Goal: Task Accomplishment & Management: Use online tool/utility

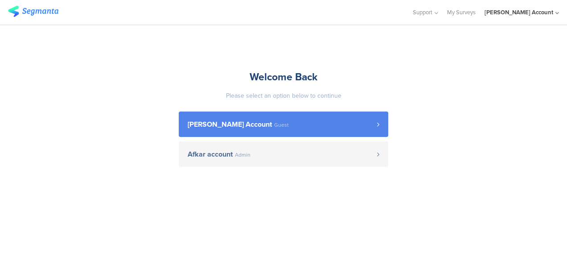
click at [219, 124] on span "[PERSON_NAME] Account" at bounding box center [230, 124] width 84 height 7
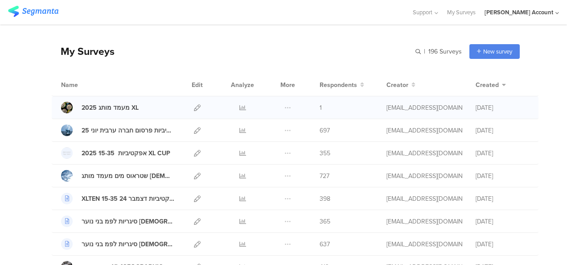
scroll to position [89, 0]
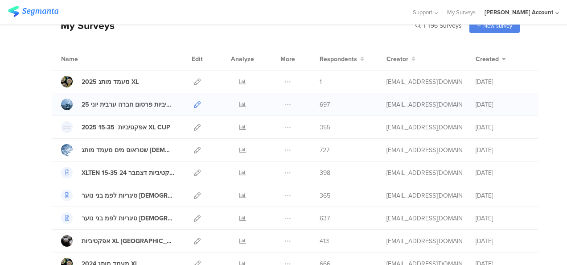
click at [194, 104] on icon at bounding box center [197, 104] width 7 height 7
click at [239, 103] on icon at bounding box center [242, 104] width 7 height 7
click at [194, 81] on icon at bounding box center [197, 81] width 7 height 7
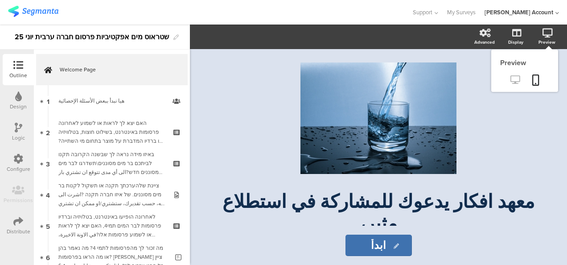
click at [514, 76] on icon at bounding box center [514, 79] width 9 height 8
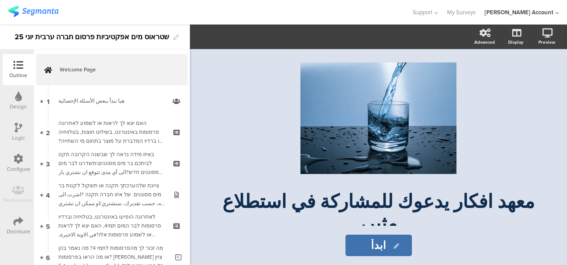
click at [98, 9] on div at bounding box center [205, 12] width 395 height 15
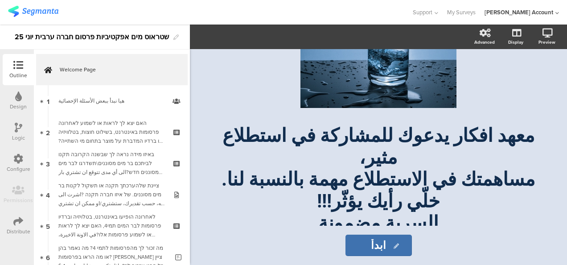
scroll to position [83, 0]
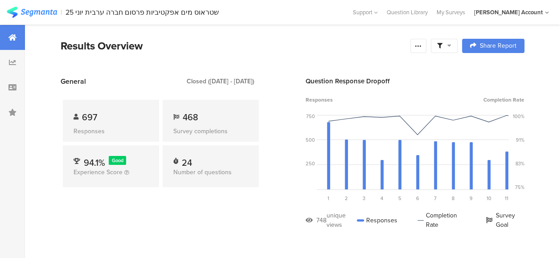
click at [457, 41] on div at bounding box center [444, 46] width 27 height 14
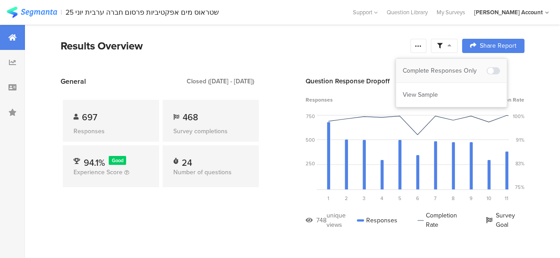
click at [460, 68] on div "Complete Responses Only" at bounding box center [445, 70] width 84 height 9
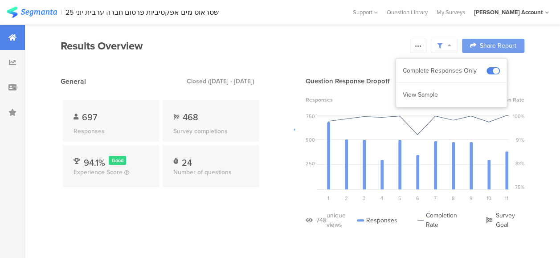
click at [194, 228] on div at bounding box center [280, 129] width 560 height 258
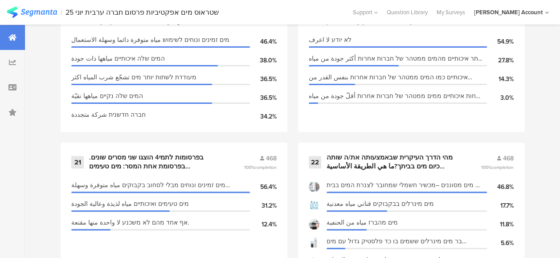
scroll to position [1826, 0]
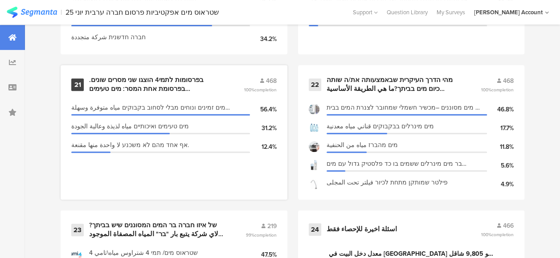
click at [136, 88] on div "בפרסומות לתמי4 הוצגו שני מסרים שונים. בפרסומת אחת המסר: מים טעימים ואיכותייםובפ…" at bounding box center [155, 84] width 133 height 17
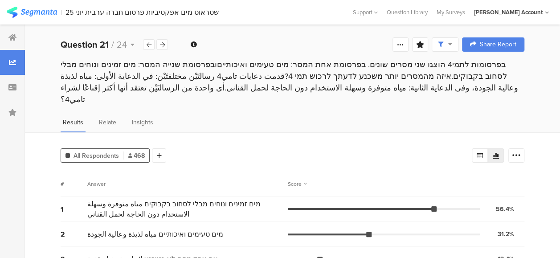
click at [223, 106] on div "בפרסומות לתמי4 הוצגו שני מסרים שונים. בפרסומת אחת המסר: מים טעימים ואיכותייםובפ…" at bounding box center [292, 90] width 535 height 63
click at [229, 68] on div "בפרסומות לתמי4 הוצגו שני מסרים שונים. בפרסומת אחת המסר: מים טעימים ואיכותייםובפ…" at bounding box center [293, 82] width 464 height 46
click at [306, 78] on div "בפרסומות לתמי4 הוצגו שני מסרים שונים. בפרסומת אחת המסר: מים טעימים ואיכותייםובפ…" at bounding box center [293, 82] width 464 height 46
click at [12, 36] on icon at bounding box center [12, 37] width 8 height 7
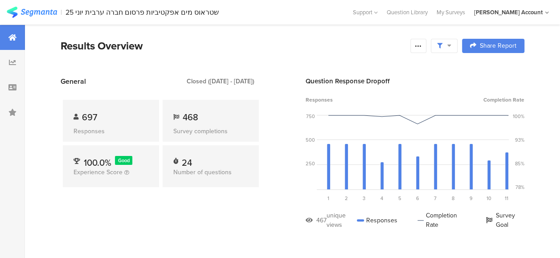
click at [320, 79] on div "Question Response Dropoff" at bounding box center [415, 81] width 219 height 10
drag, startPoint x: 320, startPoint y: 79, endPoint x: 294, endPoint y: 96, distance: 30.9
click at [294, 96] on section "General Closed (Jul 17 2025 - Jul 31 2025) 697 Responses 468 Survey completions…" at bounding box center [292, 159] width 535 height 167
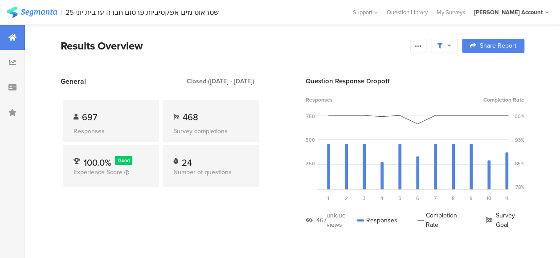
click at [305, 45] on div "Results Overview" at bounding box center [233, 46] width 345 height 16
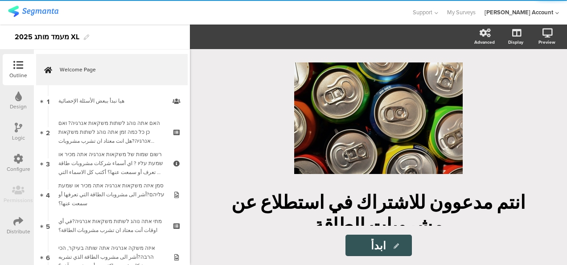
scroll to position [39, 0]
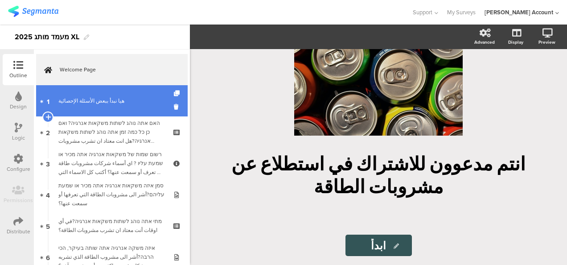
click at [131, 102] on div "هيا نبدأ ببعض الأسئلة الإحصائية" at bounding box center [111, 100] width 106 height 9
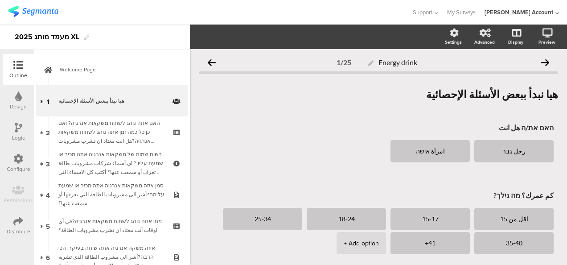
scroll to position [158, 0]
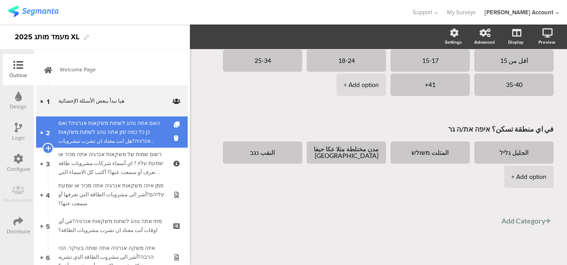
click at [138, 134] on div "האם אתה נוהג לשתות משקאות אנרגיה? ואם כן כל כמה זמן אתה נוהג לשתות משקאות אנרגי…" at bounding box center [111, 131] width 106 height 27
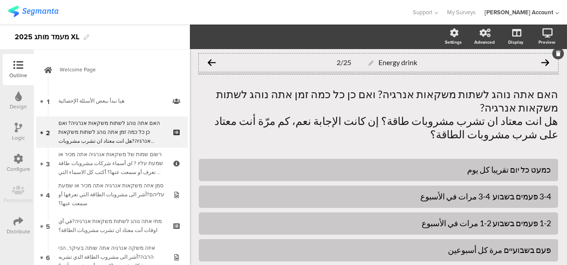
click at [213, 61] on icon at bounding box center [212, 62] width 8 height 8
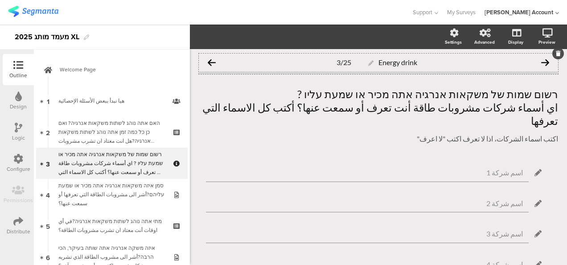
click at [213, 60] on icon at bounding box center [212, 62] width 8 height 8
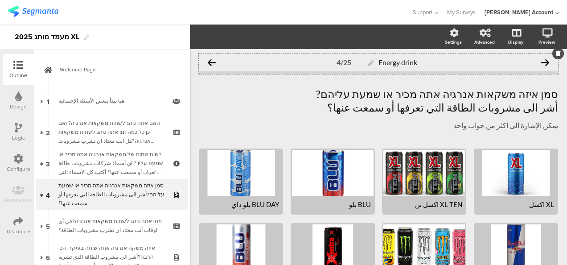
click at [211, 61] on icon at bounding box center [212, 62] width 8 height 8
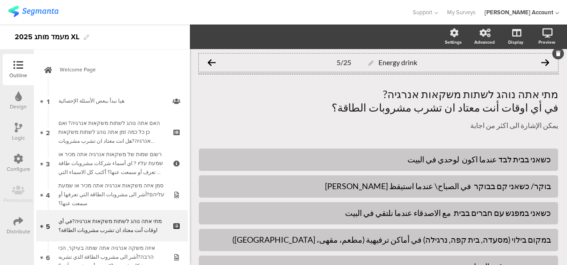
click at [212, 61] on icon at bounding box center [212, 62] width 8 height 8
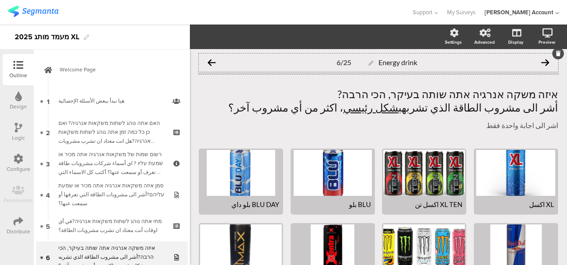
click at [214, 63] on icon at bounding box center [212, 62] width 8 height 8
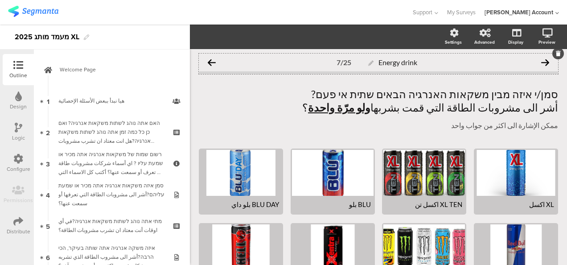
click at [215, 62] on icon at bounding box center [212, 62] width 8 height 8
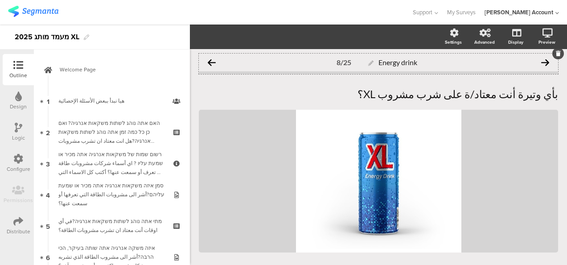
click at [210, 62] on icon at bounding box center [212, 62] width 8 height 8
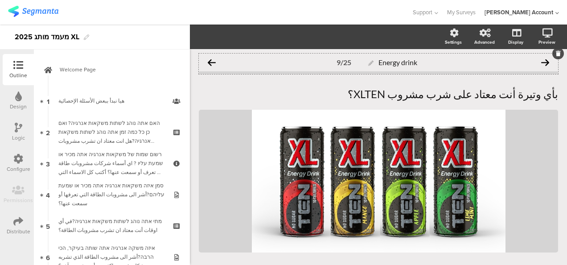
click at [212, 63] on icon at bounding box center [212, 62] width 8 height 8
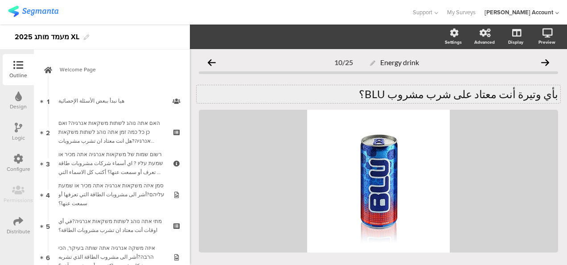
click at [211, 65] on icon at bounding box center [212, 62] width 8 height 8
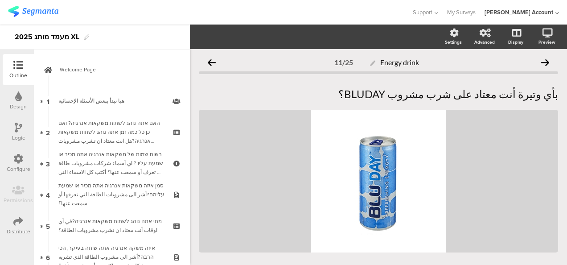
click at [211, 65] on icon at bounding box center [212, 62] width 8 height 8
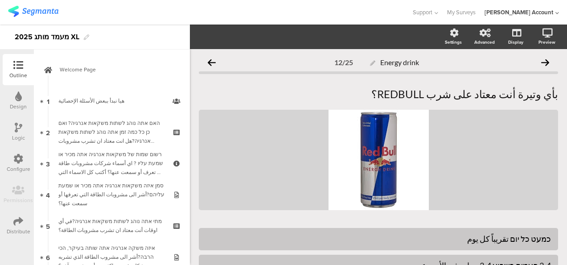
click at [211, 65] on icon at bounding box center [212, 62] width 8 height 8
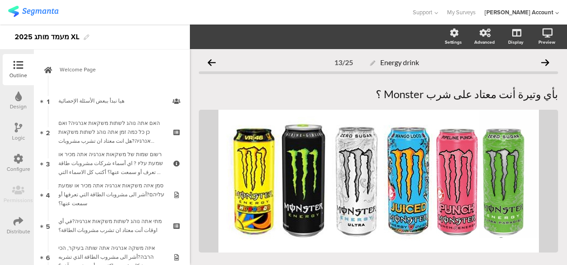
click at [211, 65] on icon at bounding box center [212, 62] width 8 height 8
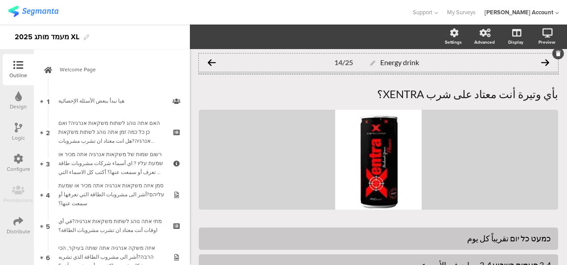
click at [212, 62] on icon at bounding box center [212, 62] width 8 height 8
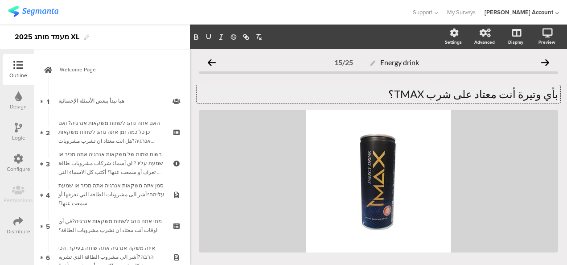
click at [450, 96] on div "بأي وتيرة أنت معتاد على شرب TMAX؟ بأي وتيرة أنت معتاد على شرب TMAX؟ بأي وتيرة أ…" at bounding box center [377, 94] width 363 height 18
click at [213, 61] on icon at bounding box center [212, 62] width 8 height 8
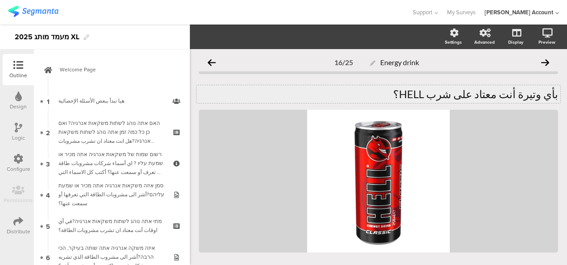
click at [450, 96] on div "بأي وتيرة أنت معتاد على شرب HELL؟ بأي وتيرة أنت معتاد على شرب HELL؟" at bounding box center [377, 94] width 363 height 18
click at [211, 63] on icon at bounding box center [212, 62] width 8 height 8
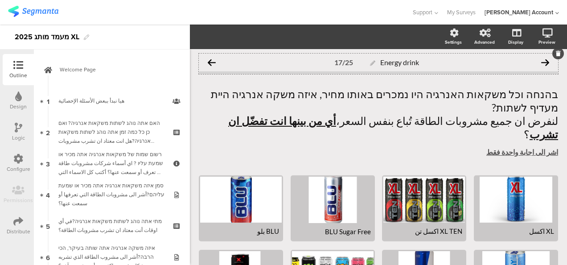
click at [210, 62] on icon at bounding box center [212, 62] width 8 height 8
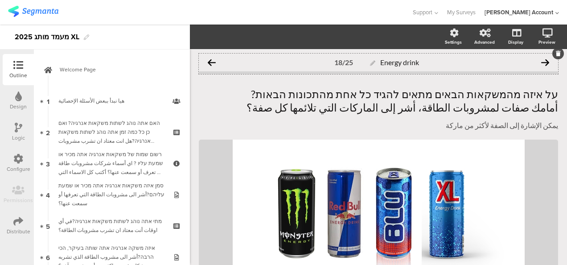
click at [212, 61] on icon at bounding box center [212, 62] width 8 height 8
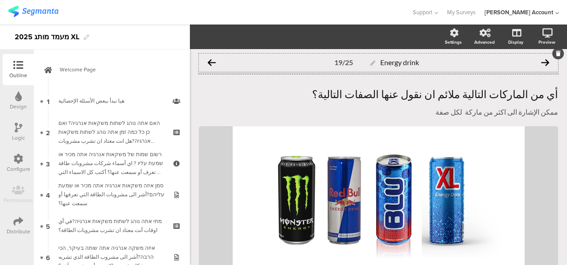
click at [212, 62] on icon at bounding box center [212, 62] width 8 height 8
click at [213, 62] on icon at bounding box center [212, 62] width 8 height 8
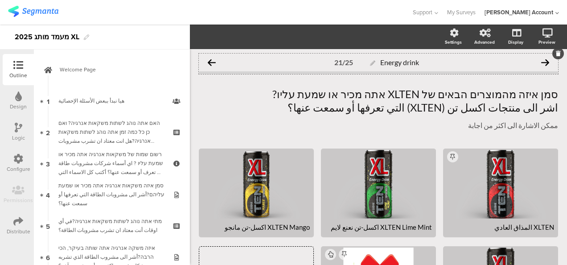
click at [211, 63] on icon at bounding box center [212, 62] width 8 height 8
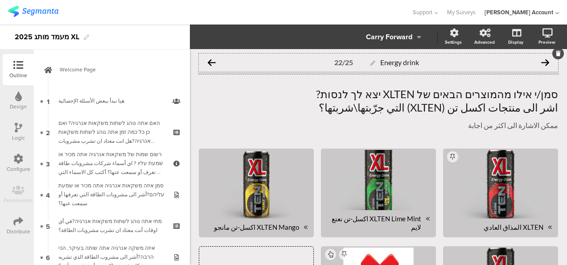
click at [541, 60] on icon at bounding box center [545, 62] width 8 height 8
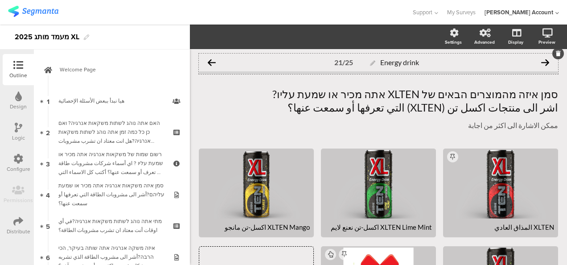
click at [212, 61] on icon at bounding box center [212, 62] width 8 height 8
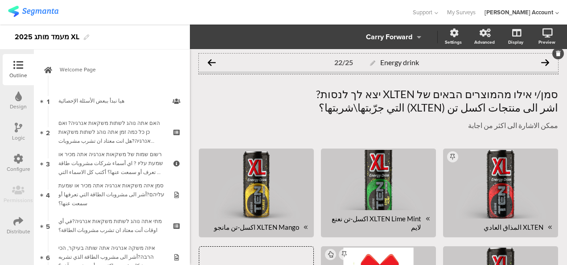
click at [211, 61] on icon at bounding box center [212, 62] width 8 height 8
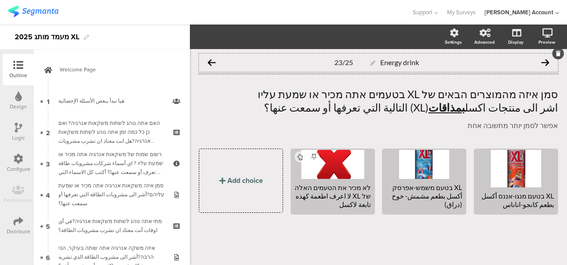
click at [211, 62] on icon at bounding box center [212, 62] width 8 height 8
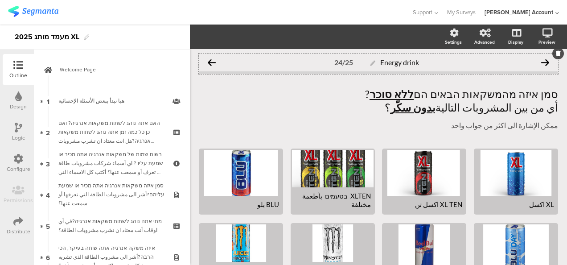
click at [210, 62] on icon at bounding box center [212, 62] width 8 height 8
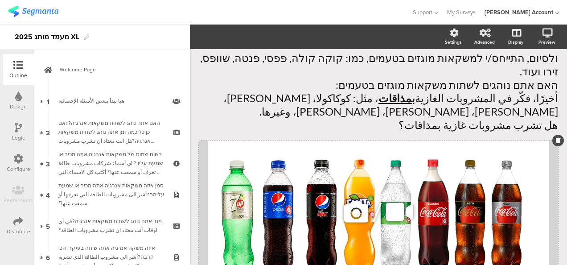
scroll to position [45, 0]
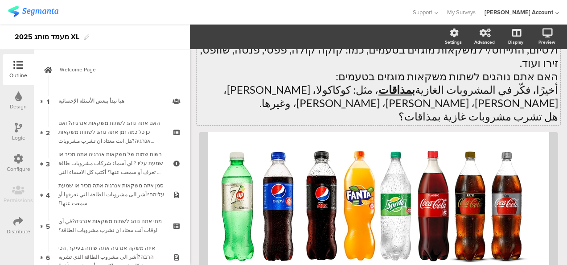
click at [446, 110] on p "هل تشرب مشروبات غازية بمذاقات؟" at bounding box center [378, 116] width 359 height 13
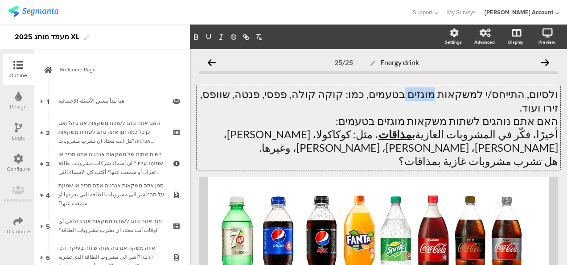
click at [446, 91] on p "ולסיום, התייחס/י למשקאות מוגזים בטעמים, כמו: קוקה קולה, פפסי, פנטה, שוופס, זירו…" at bounding box center [378, 100] width 359 height 27
drag, startPoint x: 435, startPoint y: 135, endPoint x: 459, endPoint y: 138, distance: 24.2
click at [459, 154] on p "هل تشرب مشروبات غازية بمذاقات؟" at bounding box center [378, 160] width 359 height 13
click at [210, 37] on icon "button" at bounding box center [209, 36] width 4 height 4
click at [195, 37] on icon "button" at bounding box center [196, 37] width 8 height 8
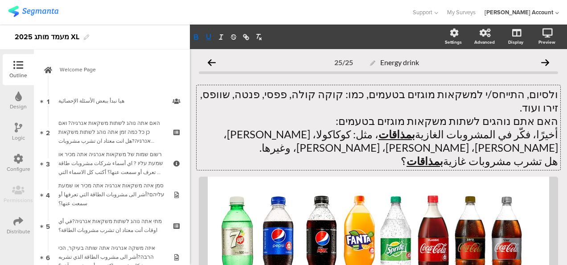
drag, startPoint x: 212, startPoint y: 64, endPoint x: 200, endPoint y: 84, distance: 22.8
click at [213, 62] on icon at bounding box center [212, 62] width 8 height 8
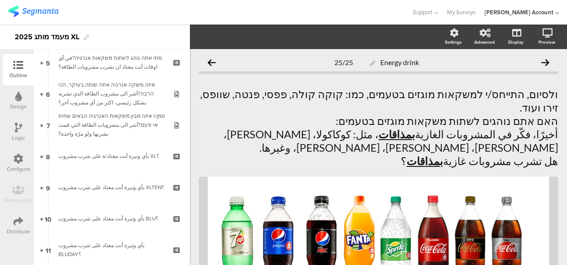
scroll to position [203, 0]
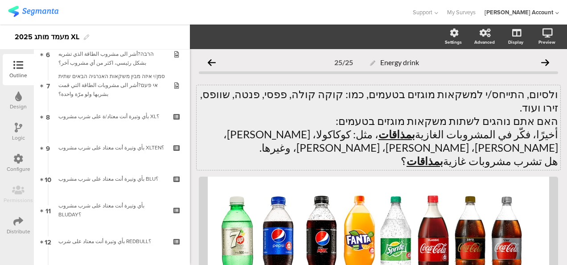
click at [413, 95] on p "ולסיום, התייחס/י למשקאות מוגזים בטעמים, כמו: קוקה קולה, פפסי, פנטה, שוופס, זירו…" at bounding box center [378, 100] width 359 height 27
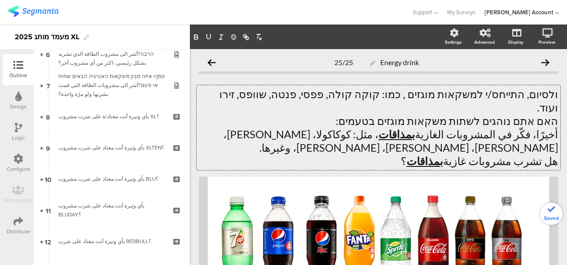
click at [395, 114] on p "האם אתם נוהגים לשתות משקאות מוגזים בטעמים:" at bounding box center [378, 120] width 359 height 13
click at [415, 127] on u "بمذاقات" at bounding box center [396, 133] width 37 height 13
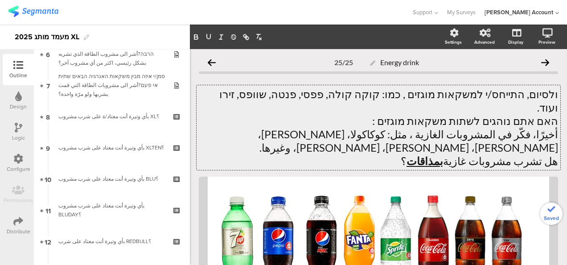
click at [442, 154] on u "بمذاقات" at bounding box center [424, 160] width 37 height 13
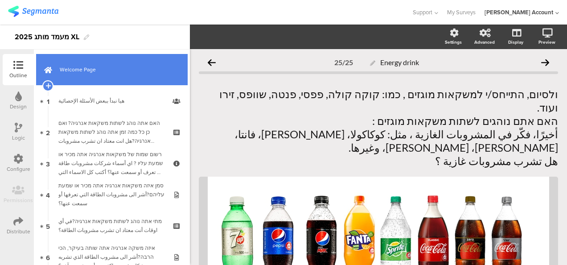
click at [127, 66] on span "Welcome Page" at bounding box center [117, 69] width 114 height 9
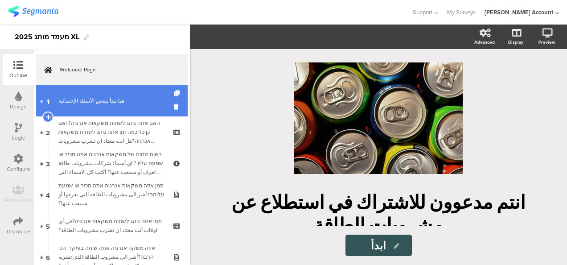
click at [122, 101] on div "هيا نبدأ ببعض الأسئلة الإحصائية" at bounding box center [111, 100] width 106 height 9
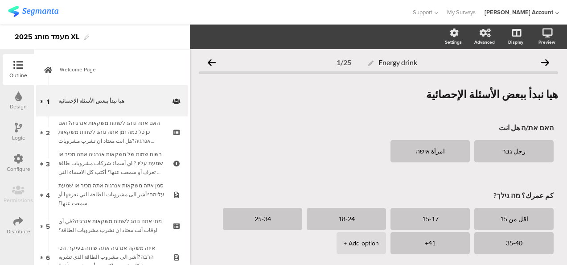
click at [283, 18] on div at bounding box center [205, 12] width 395 height 15
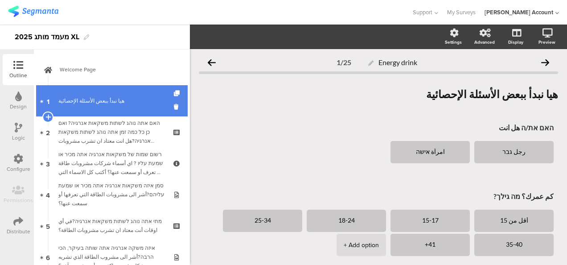
click at [127, 97] on div "هيا نبدأ ببعض الأسئلة الإحصائية" at bounding box center [111, 100] width 106 height 9
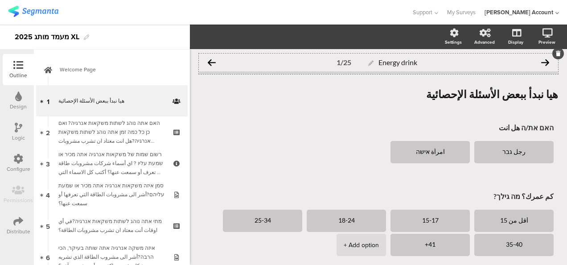
click at [541, 63] on icon at bounding box center [545, 62] width 8 height 8
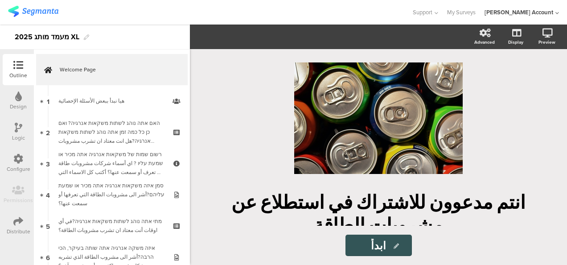
click at [339, 9] on div at bounding box center [205, 12] width 395 height 15
